Goal: Information Seeking & Learning: Learn about a topic

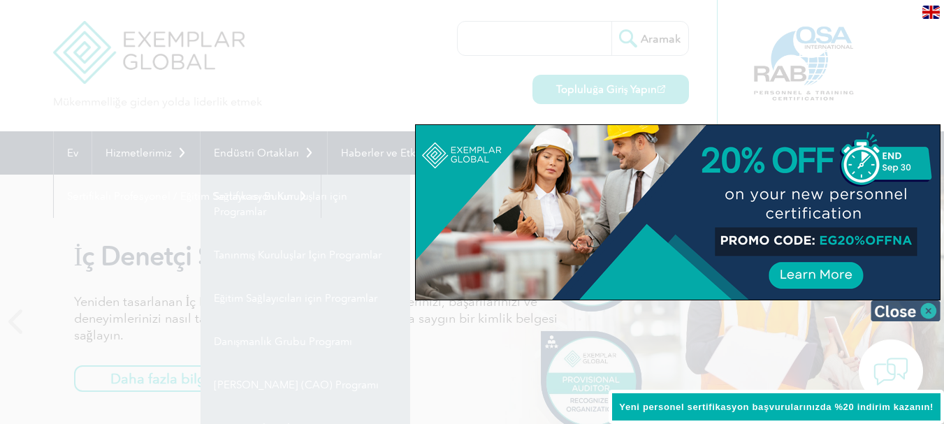
click at [927, 311] on img at bounding box center [906, 311] width 70 height 21
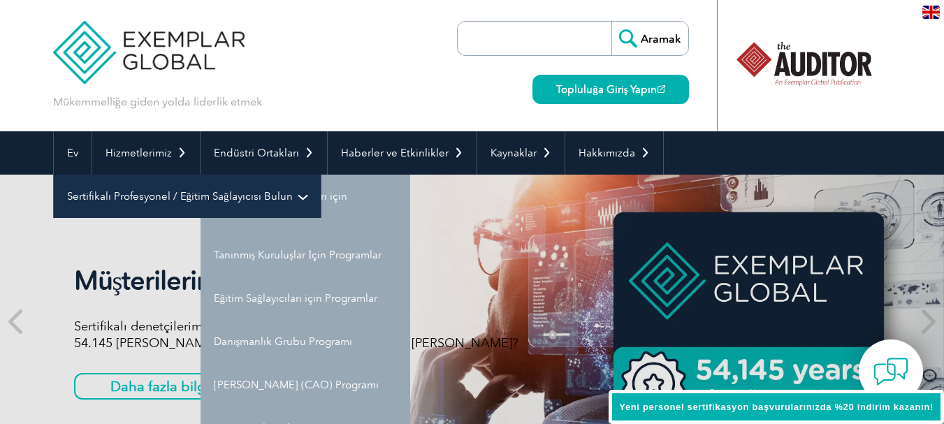
click at [224, 194] on font "Sertifikalı Profesyonel / Eğitim Sağlayıcısı Bulun" at bounding box center [180, 196] width 226 height 13
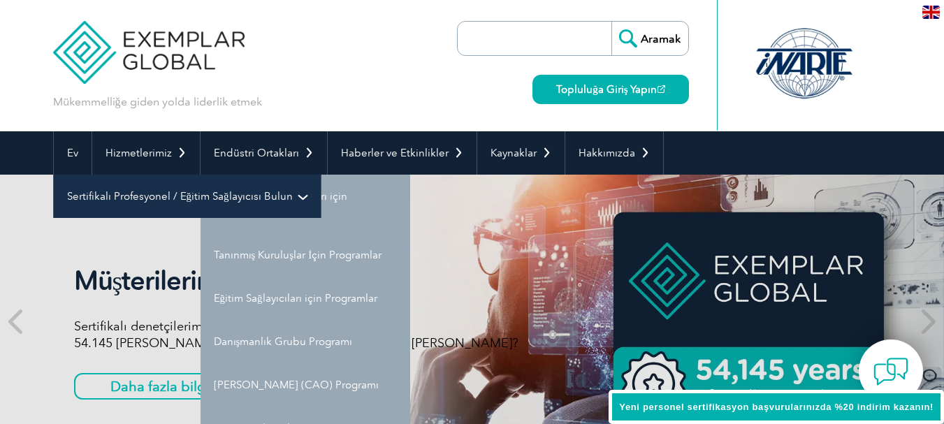
click at [206, 191] on font "Sertifikalı Profesyonel / Eğitim Sağlayıcısı Bulun" at bounding box center [180, 196] width 226 height 13
click at [300, 194] on link "Sertifikalı Profesyonel / Eğitim Sağlayıcısı Bulun" at bounding box center [187, 196] width 267 height 43
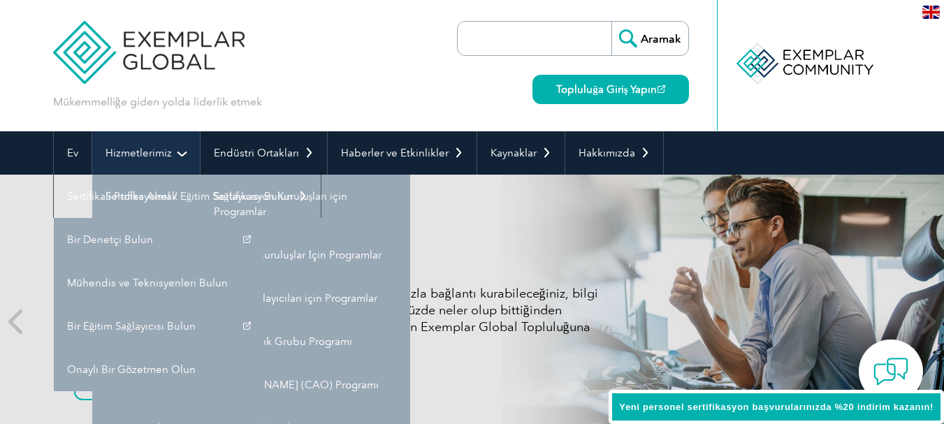
click at [164, 156] on font "Hizmetlerimiz" at bounding box center [139, 153] width 66 height 13
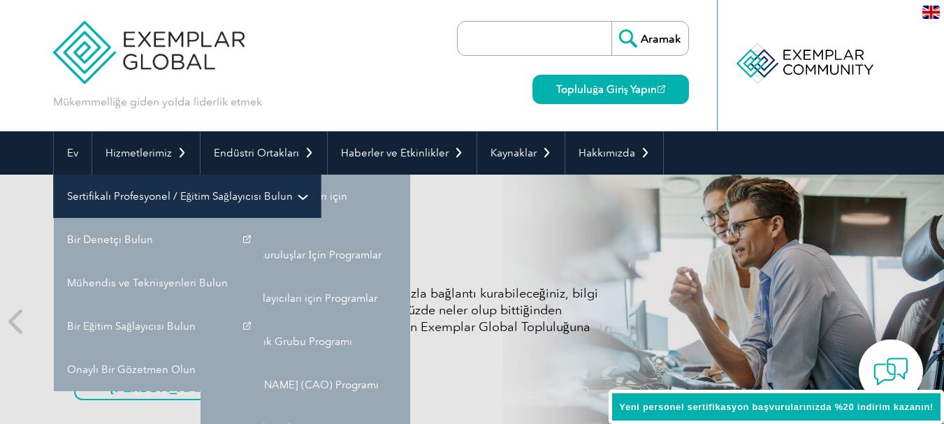
click at [191, 196] on font "Sertifikalı Profesyonel / Eğitim Sağlayıcısı Bulun" at bounding box center [180, 196] width 226 height 13
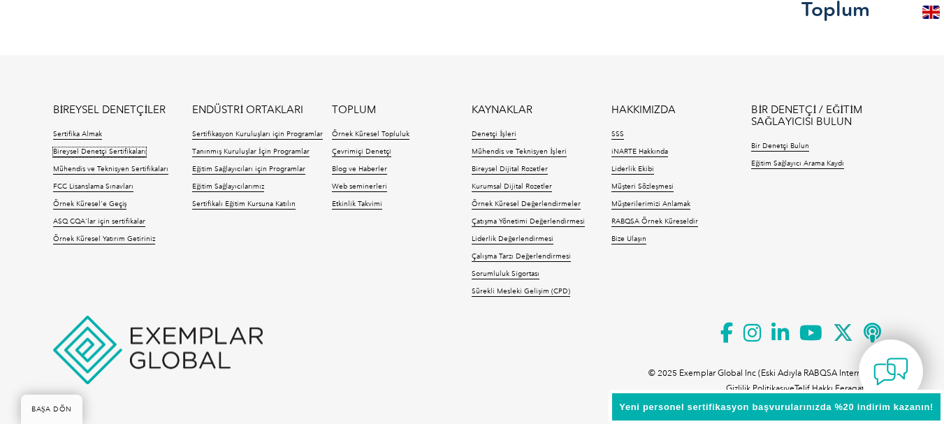
scroll to position [3389, 0]
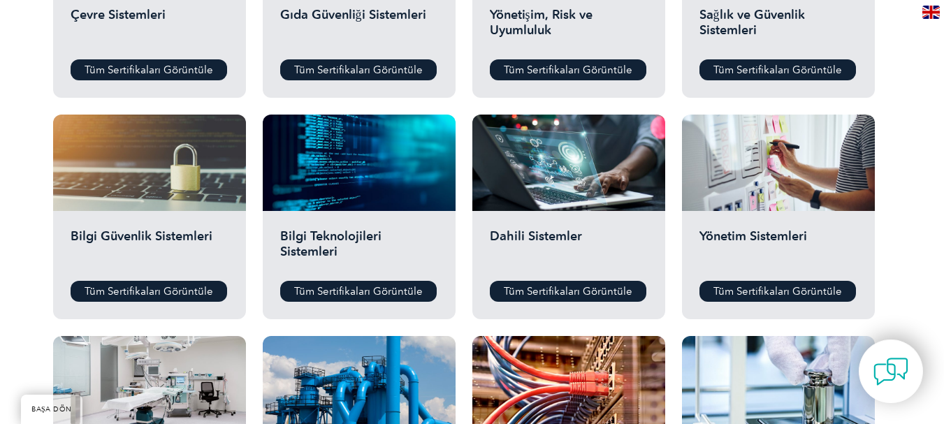
scroll to position [629, 0]
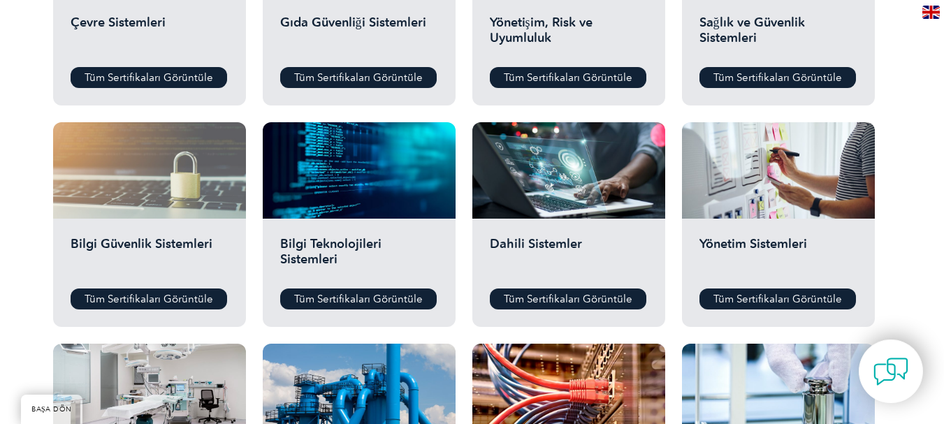
click at [155, 171] on div at bounding box center [149, 170] width 193 height 96
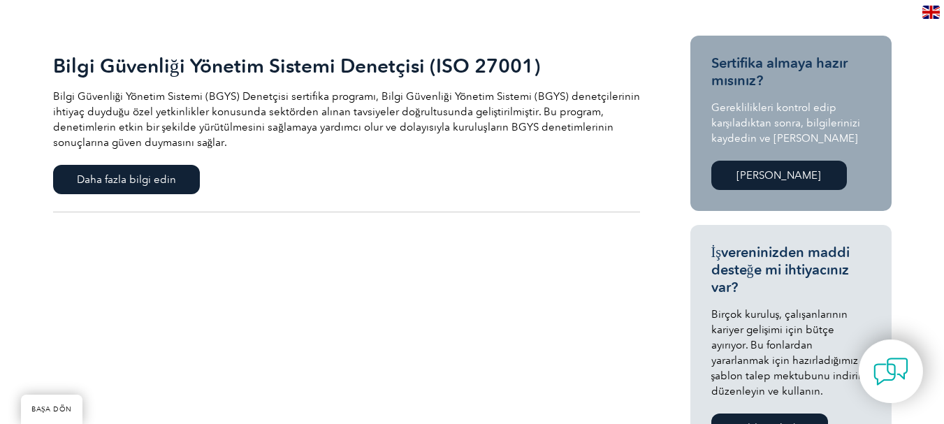
scroll to position [350, 0]
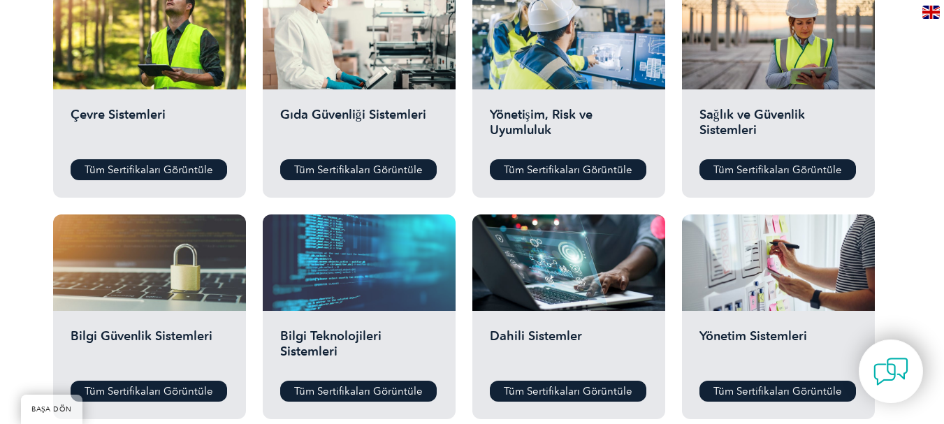
scroll to position [559, 0]
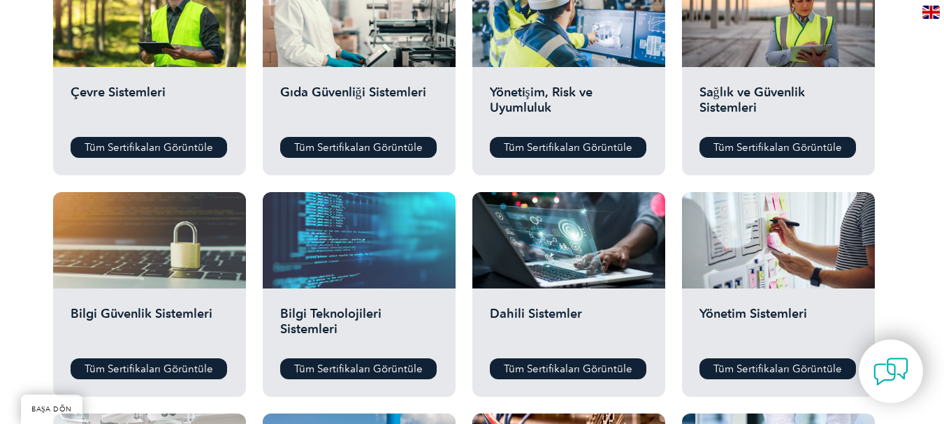
click at [357, 240] on div at bounding box center [359, 240] width 193 height 96
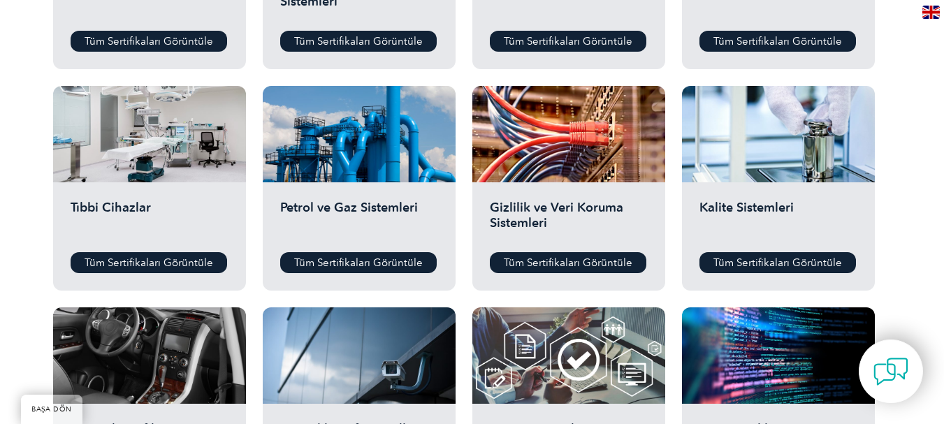
scroll to position [979, 0]
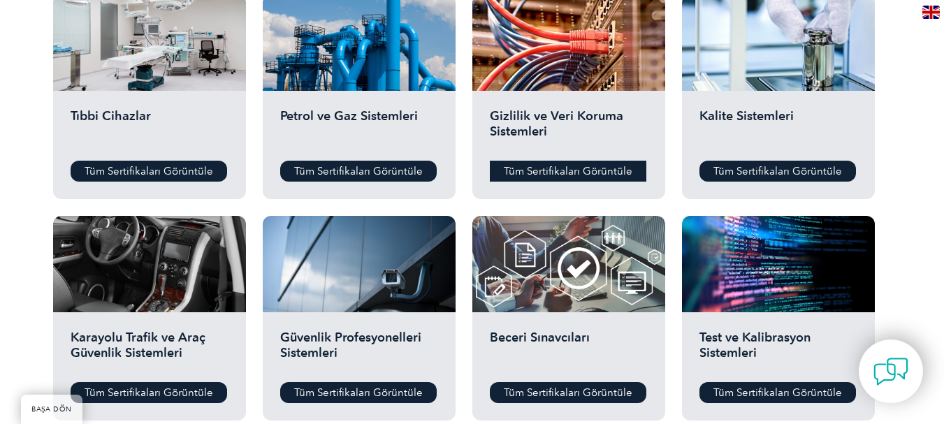
click at [553, 171] on font "Tüm Sertifikaları Görüntüle" at bounding box center [568, 171] width 129 height 13
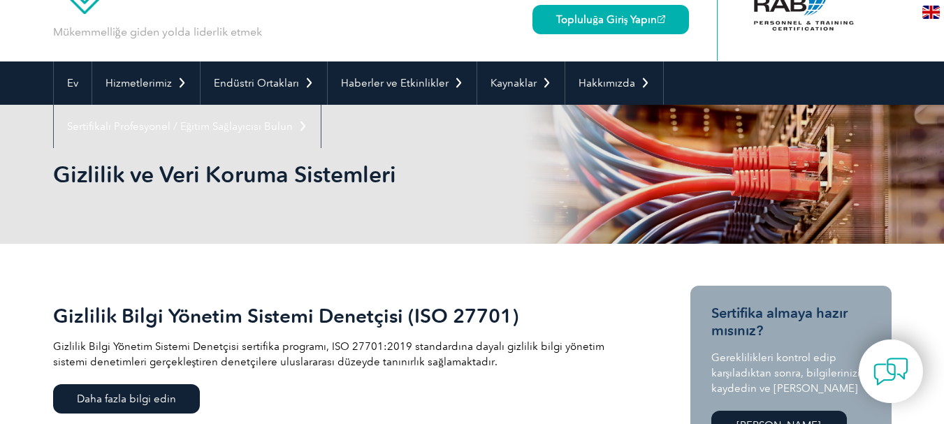
scroll to position [140, 0]
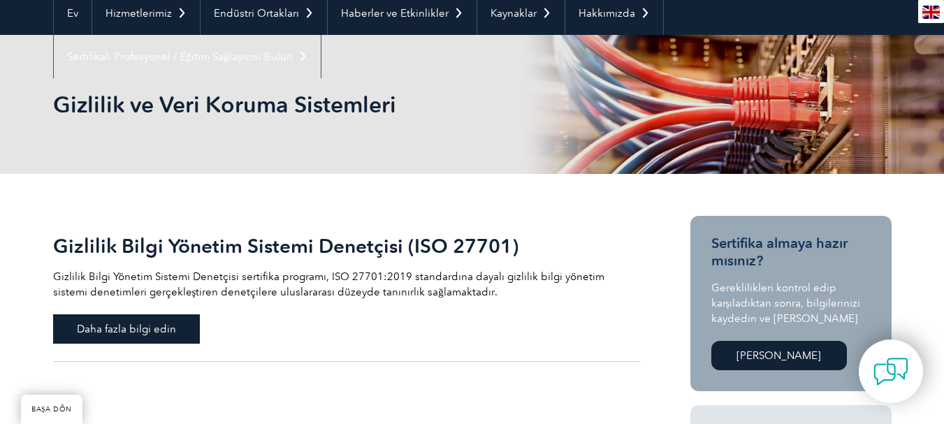
click at [147, 331] on font "Daha fazla bilgi edin" at bounding box center [126, 329] width 99 height 13
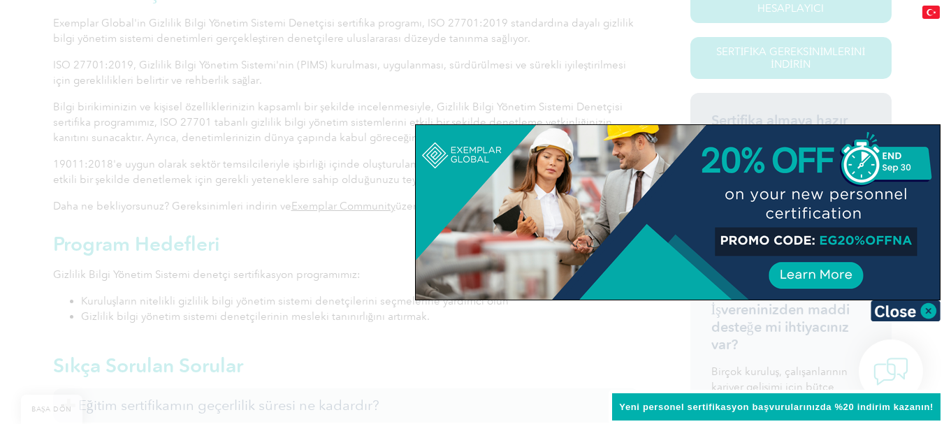
scroll to position [350, 0]
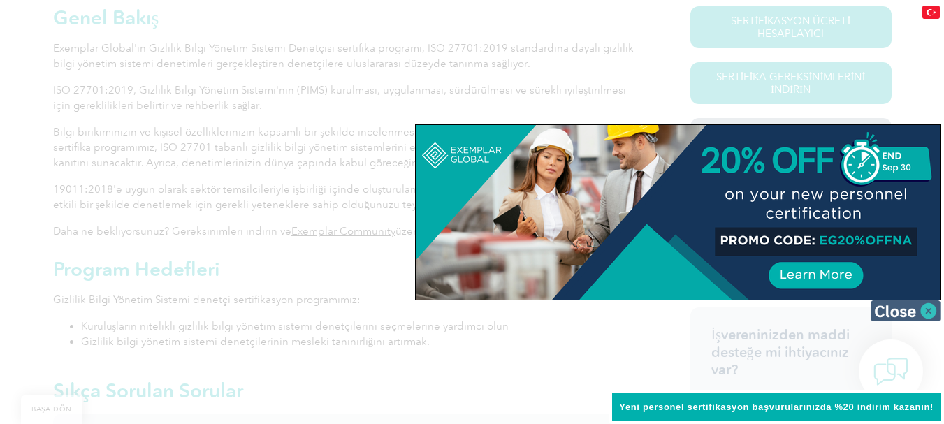
click at [927, 308] on img at bounding box center [906, 311] width 70 height 21
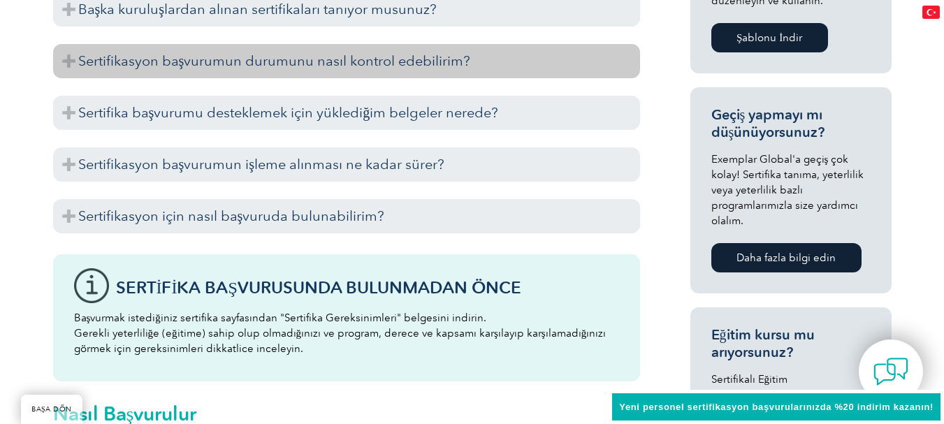
scroll to position [839, 0]
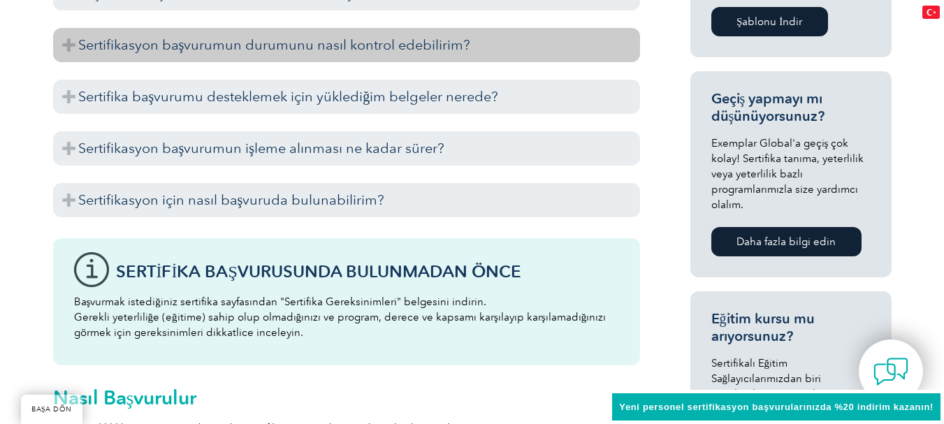
click at [384, 48] on font "Sertifikasyon başvurumun durumunu nasıl kontrol edebilirim?" at bounding box center [274, 44] width 393 height 17
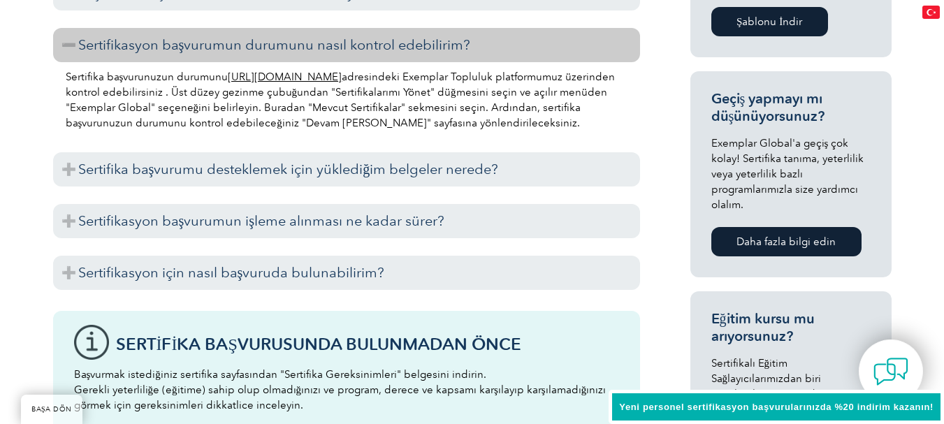
click at [342, 76] on font "https://community.exemplarglobal.org/" at bounding box center [285, 77] width 114 height 13
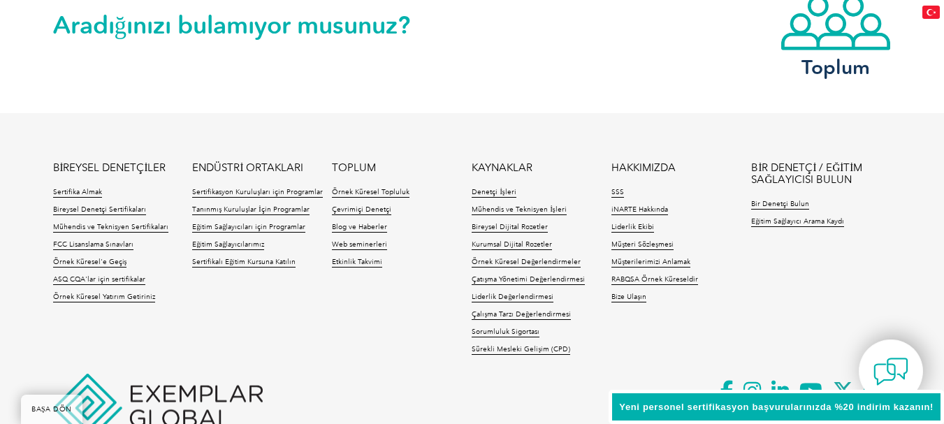
scroll to position [2007, 0]
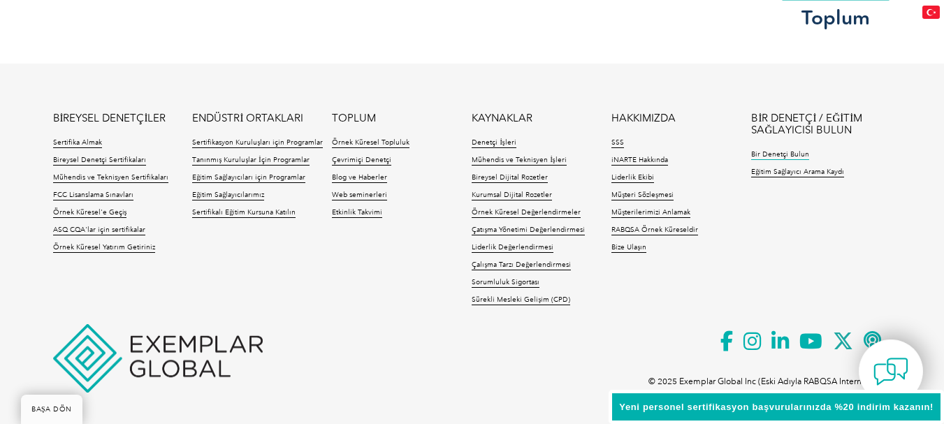
click at [781, 150] on font "Bir Denetçi Bulun" at bounding box center [780, 154] width 58 height 8
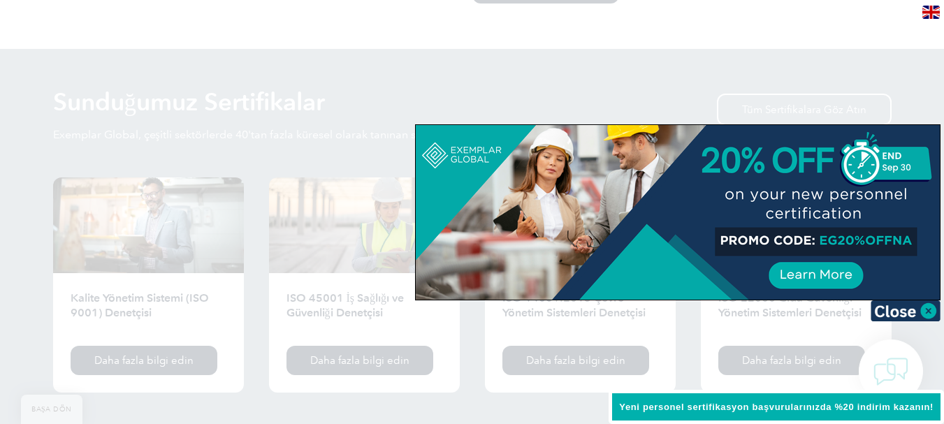
scroll to position [1434, 0]
